Goal: Use online tool/utility: Utilize a website feature to perform a specific function

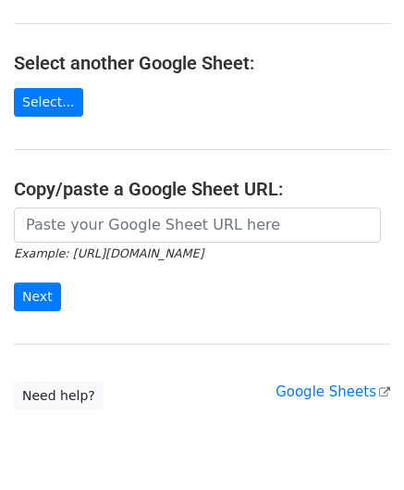
scroll to position [185, 0]
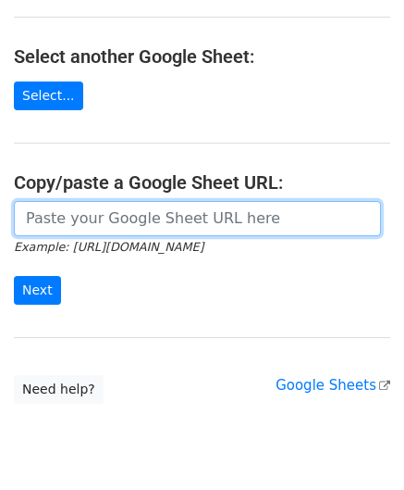
click at [89, 220] on input "url" at bounding box center [197, 218] width 367 height 35
paste input "https://docs.google.com/spreadsheets/d/1JN6AqD33CSws6_hpbAkfuuJpcWRUrNoKWKOVeW2…"
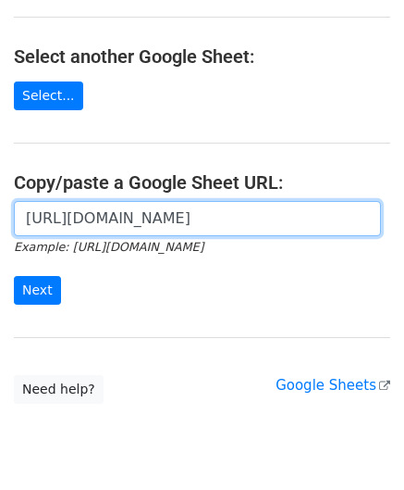
scroll to position [0, 428]
type input "https://docs.google.com/spreadsheets/d/1JN6AqD33CSws6_hpbAkfuuJpcWRUrNoKWKOVeW2…"
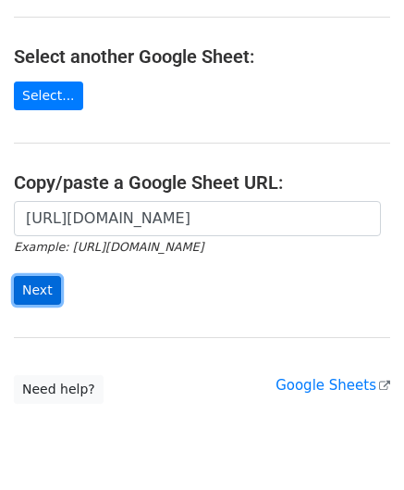
click at [31, 292] on input "Next" at bounding box center [37, 290] width 47 height 29
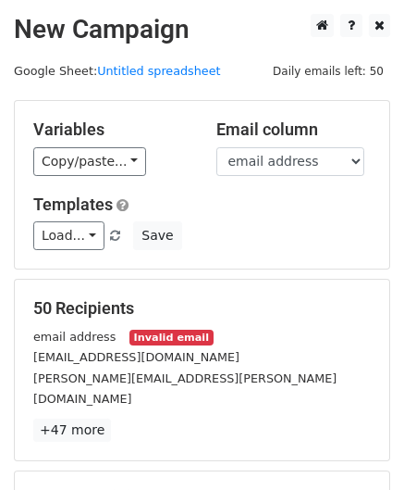
scroll to position [226, 0]
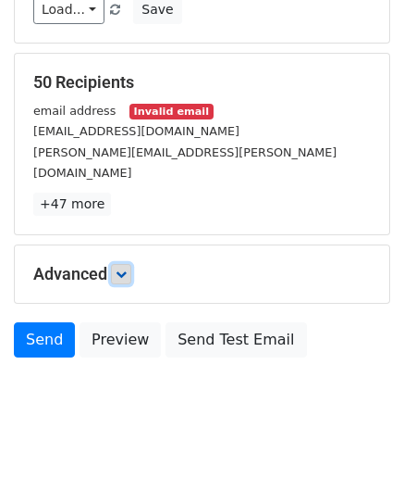
drag, startPoint x: 120, startPoint y: 249, endPoint x: 131, endPoint y: 254, distance: 12.0
click at [120, 268] on icon at bounding box center [121, 273] width 11 height 11
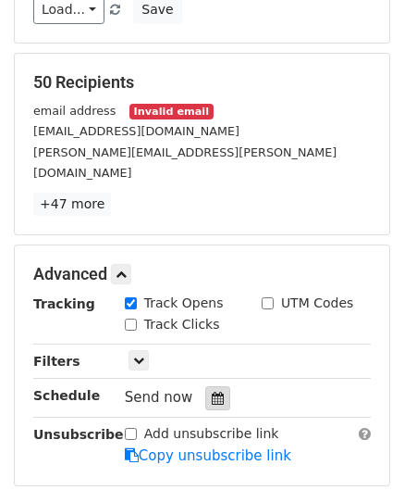
click at [207, 386] on div at bounding box center [217, 398] width 25 height 24
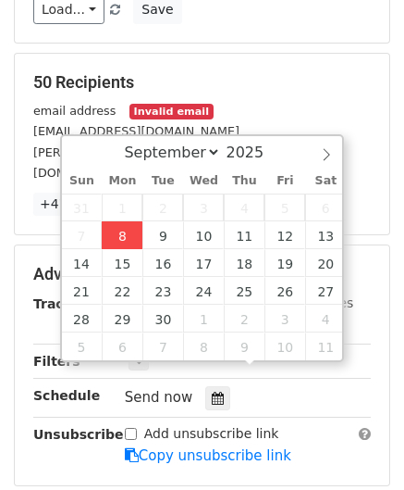
type input "[DATE] 12:00"
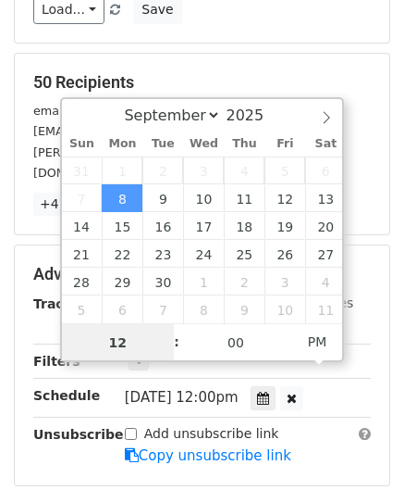
scroll to position [0, 0]
paste input "Hour"
type input "2"
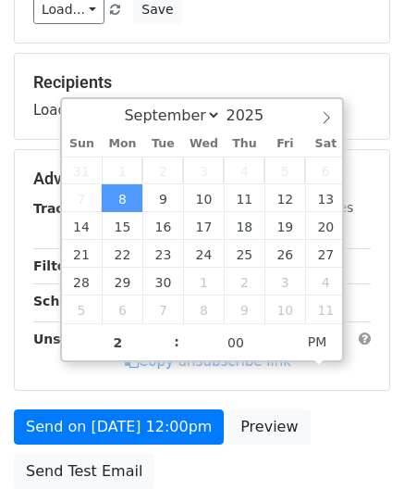
type input "[DATE] 14:00"
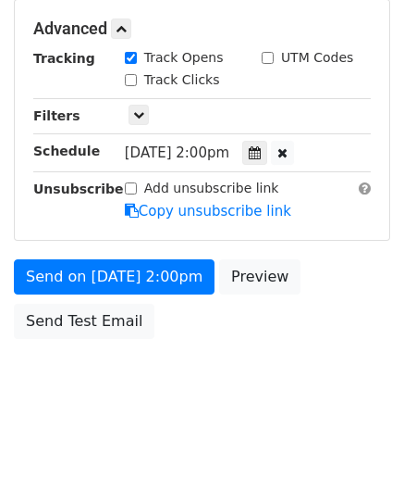
scroll to position [450, 0]
